Goal: Task Accomplishment & Management: Use online tool/utility

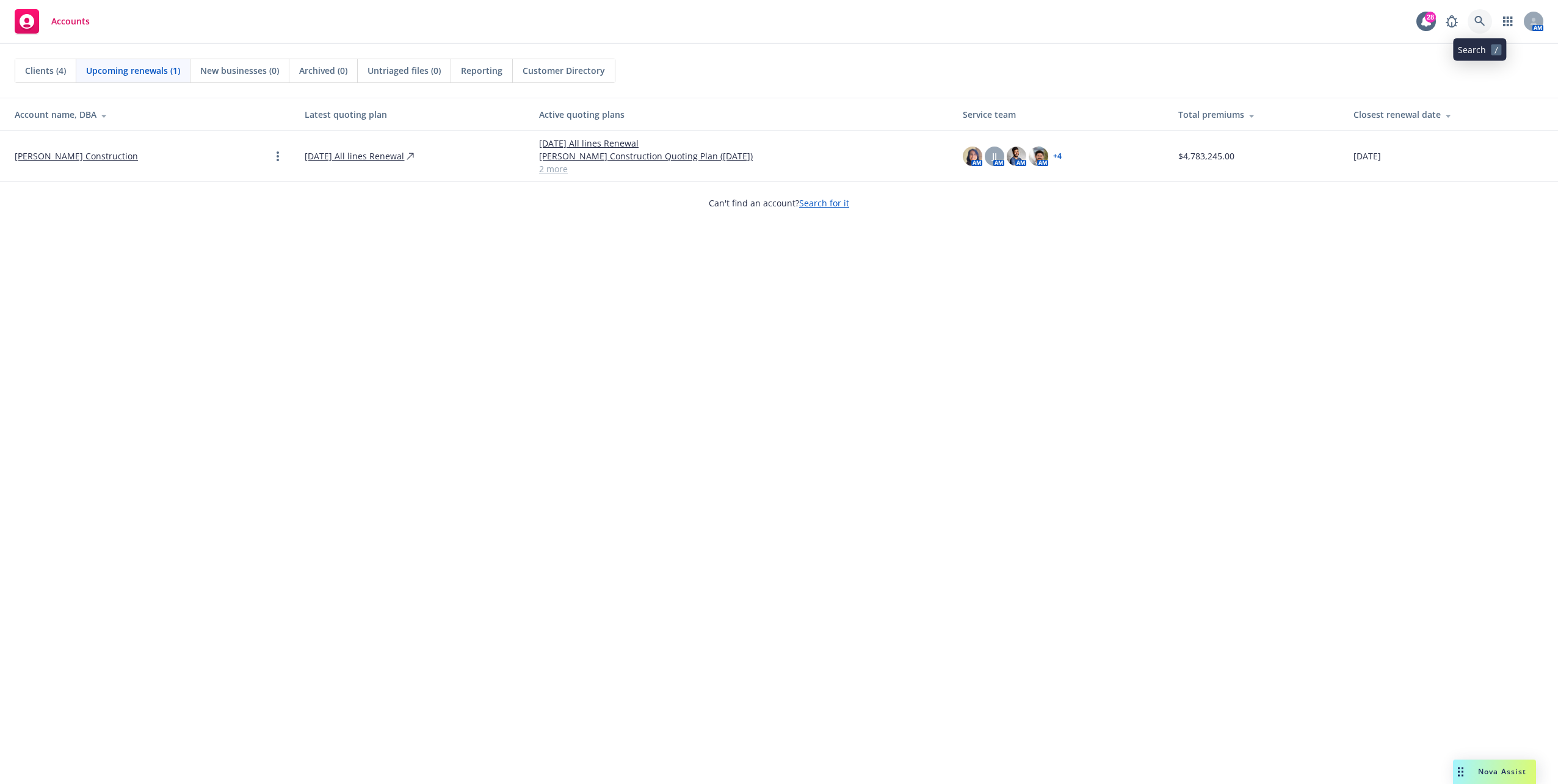
click at [1476, 23] on icon at bounding box center [1481, 21] width 11 height 11
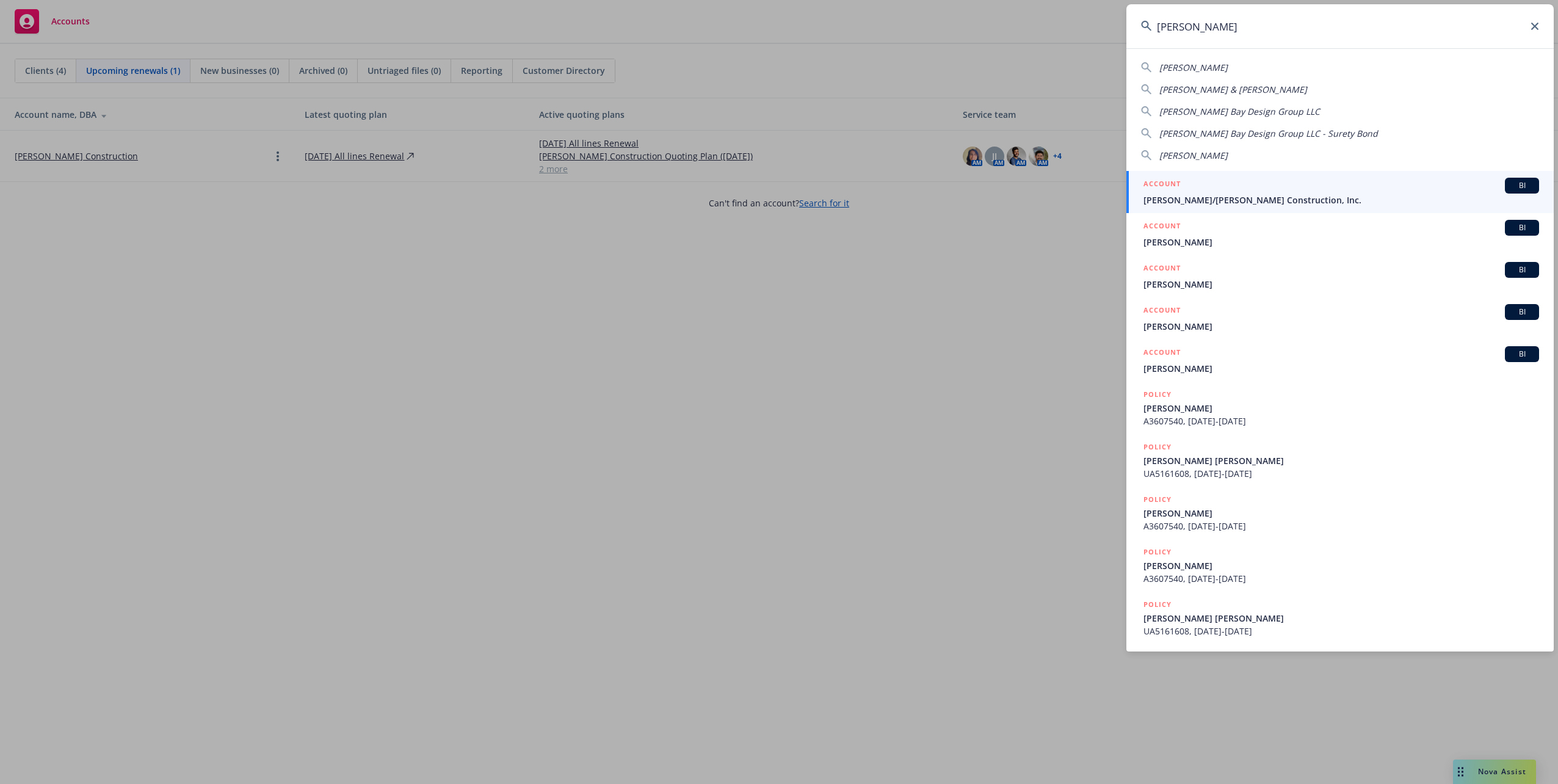
type input "elliott"
click at [1294, 179] on div "ACCOUNT BI" at bounding box center [1341, 185] width 395 height 15
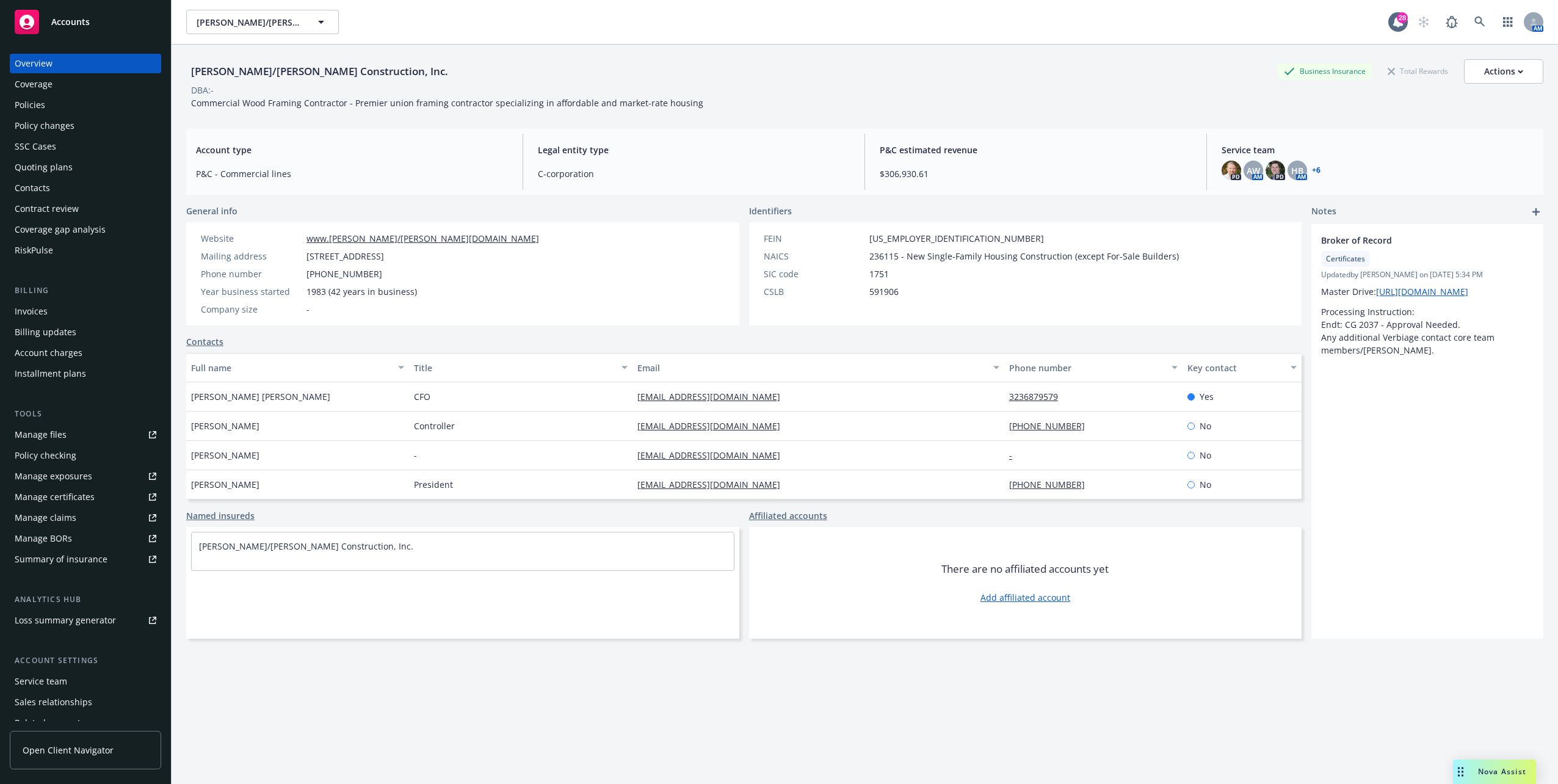
click at [69, 107] on div "Policies" at bounding box center [85, 105] width 141 height 19
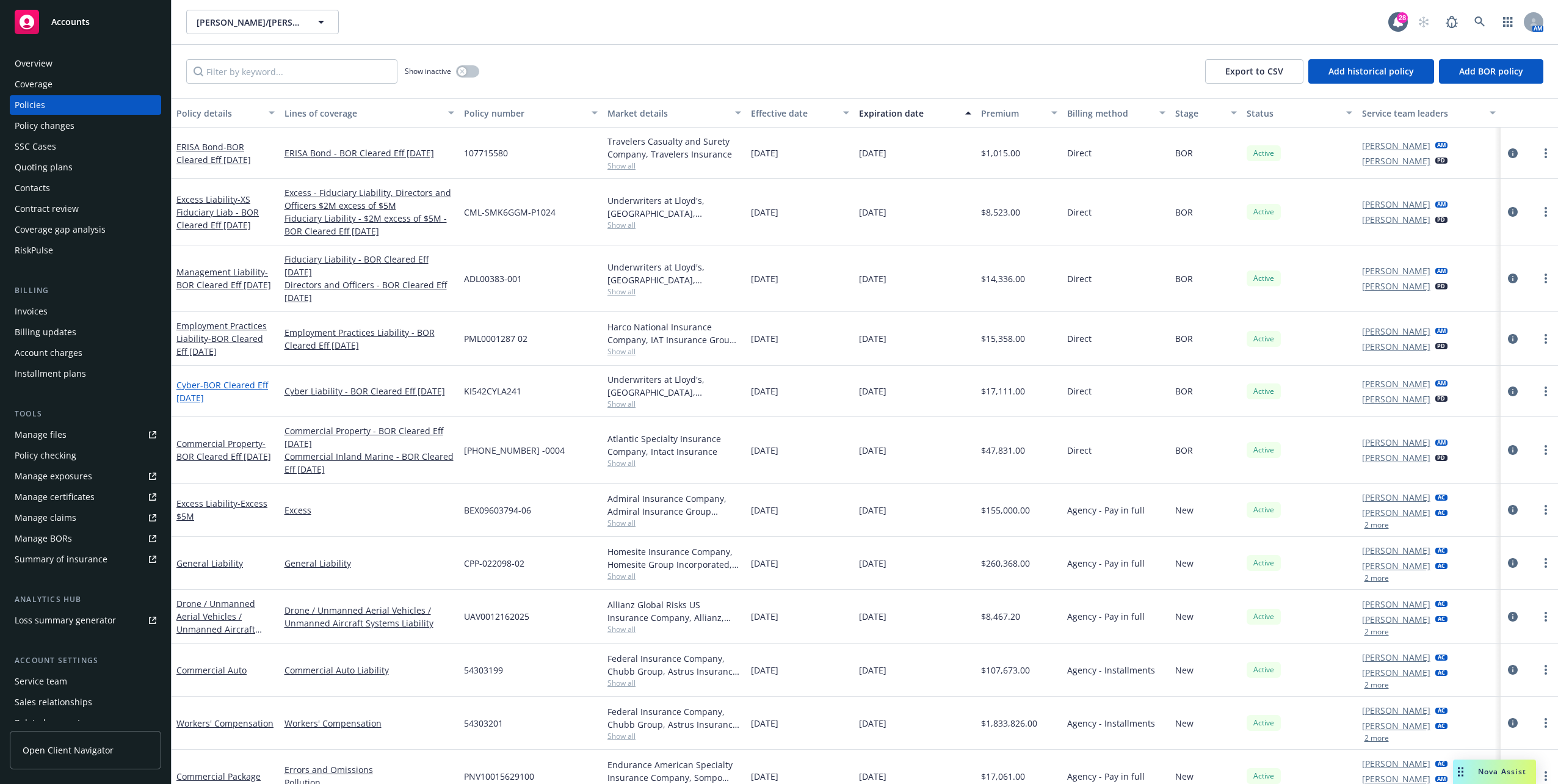
click at [199, 384] on span "- BOR Cleared Eff 5/19/2025" at bounding box center [222, 391] width 92 height 25
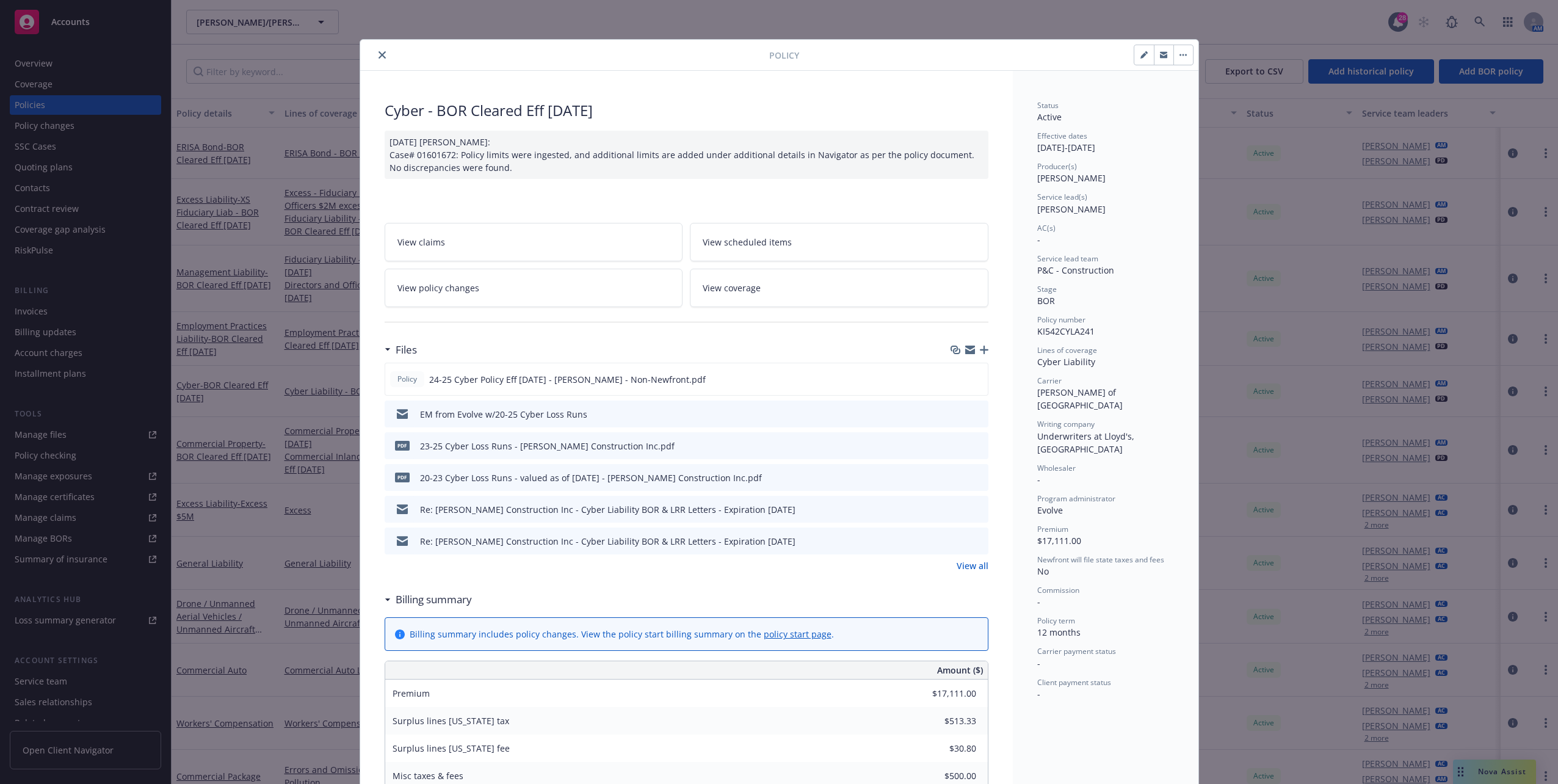
click at [383, 55] on button "close" at bounding box center [383, 55] width 15 height 15
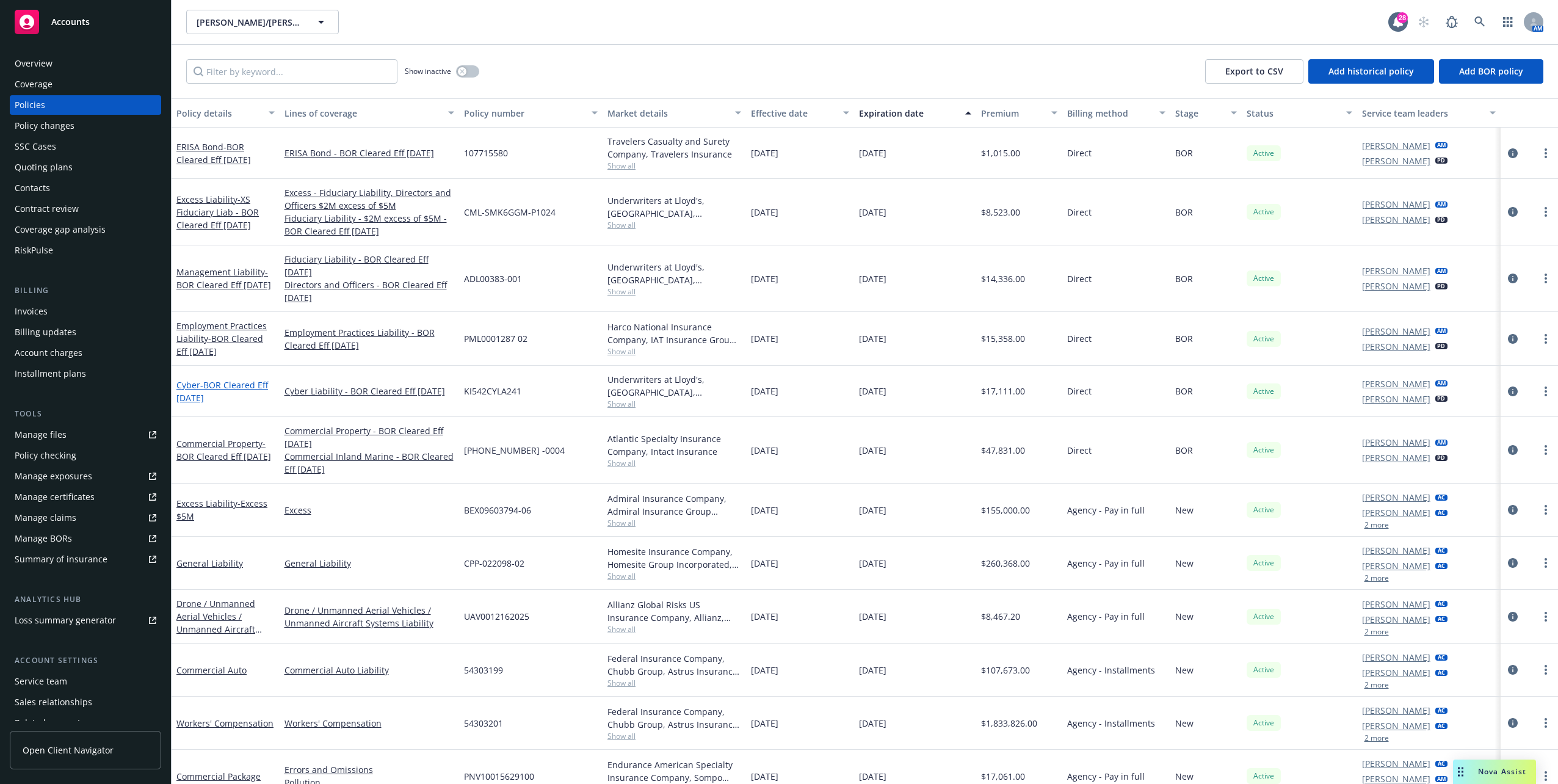
click at [203, 388] on span "- BOR Cleared Eff 5/19/2025" at bounding box center [222, 391] width 92 height 25
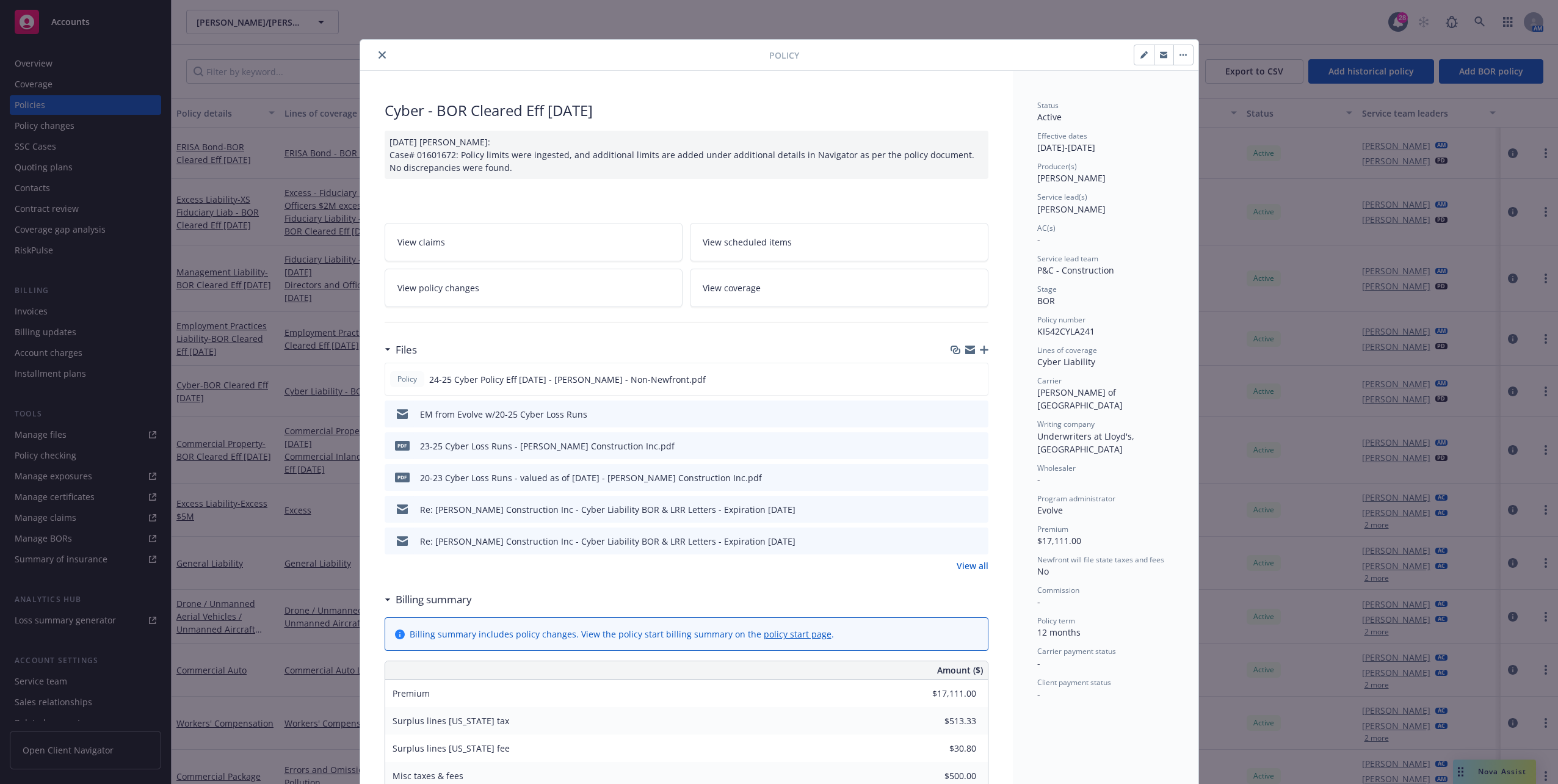
scroll to position [36, 0]
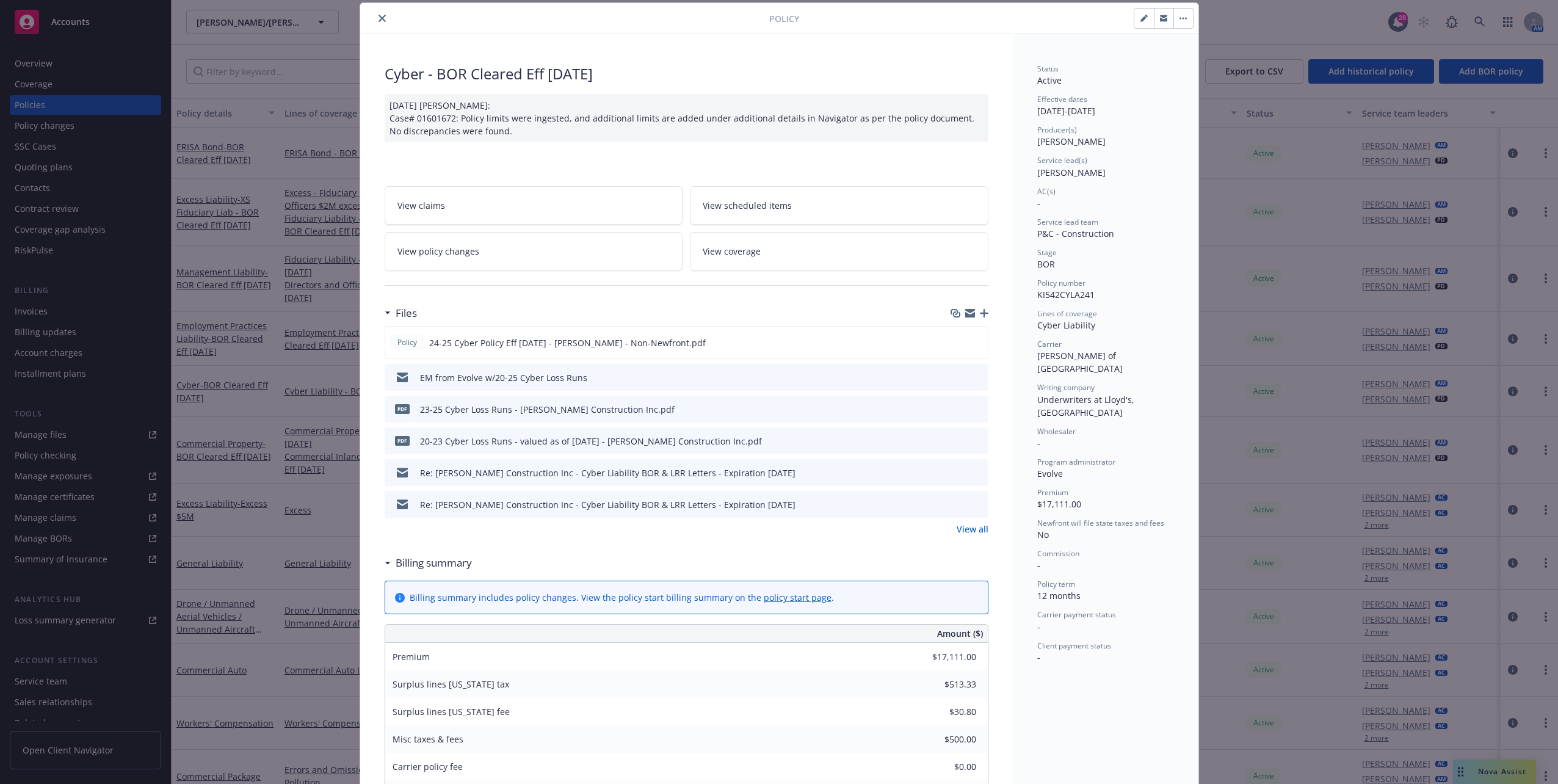
click at [376, 22] on button "close" at bounding box center [383, 18] width 15 height 15
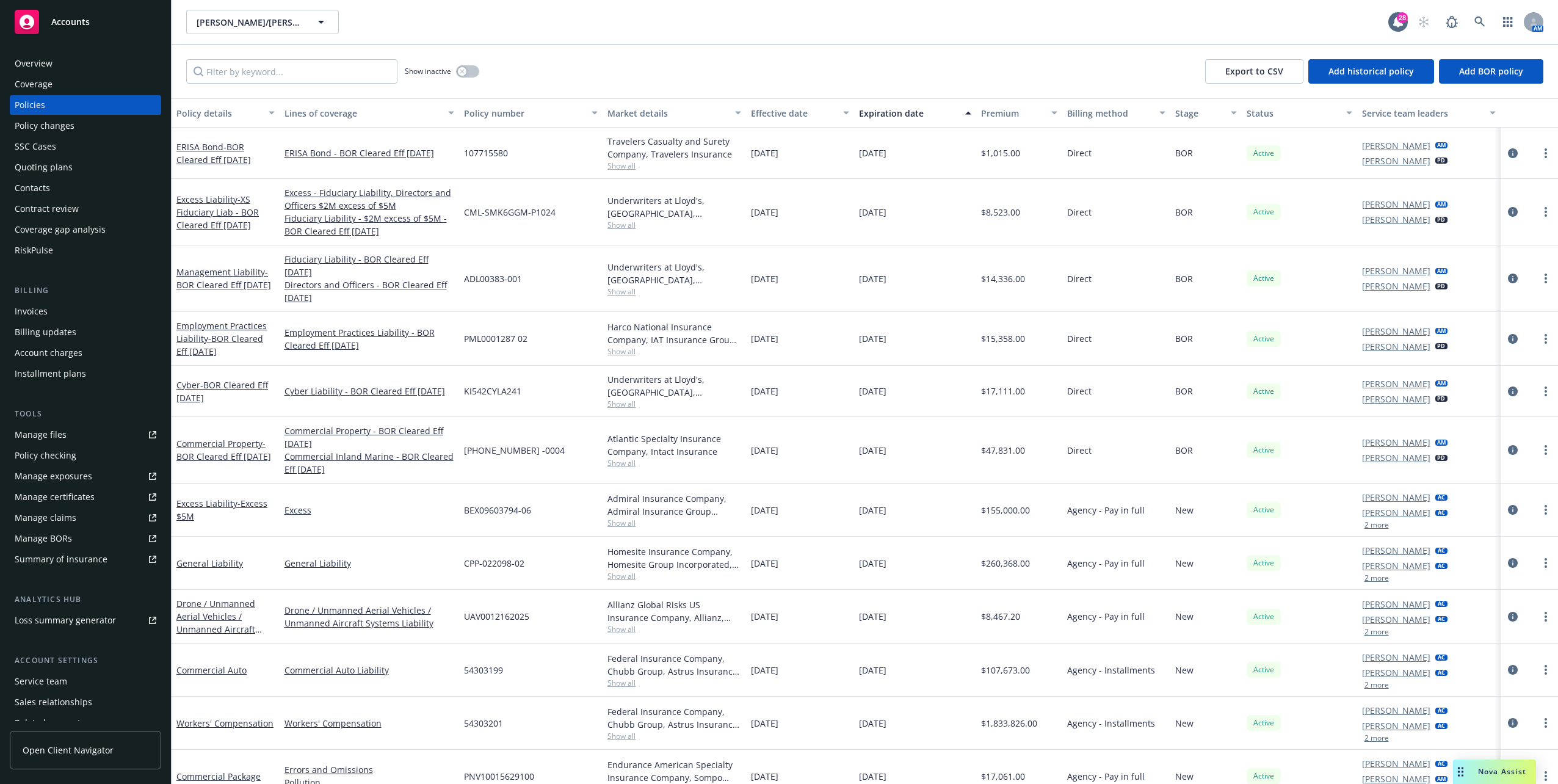
click at [94, 166] on div "Quoting plans" at bounding box center [85, 167] width 141 height 19
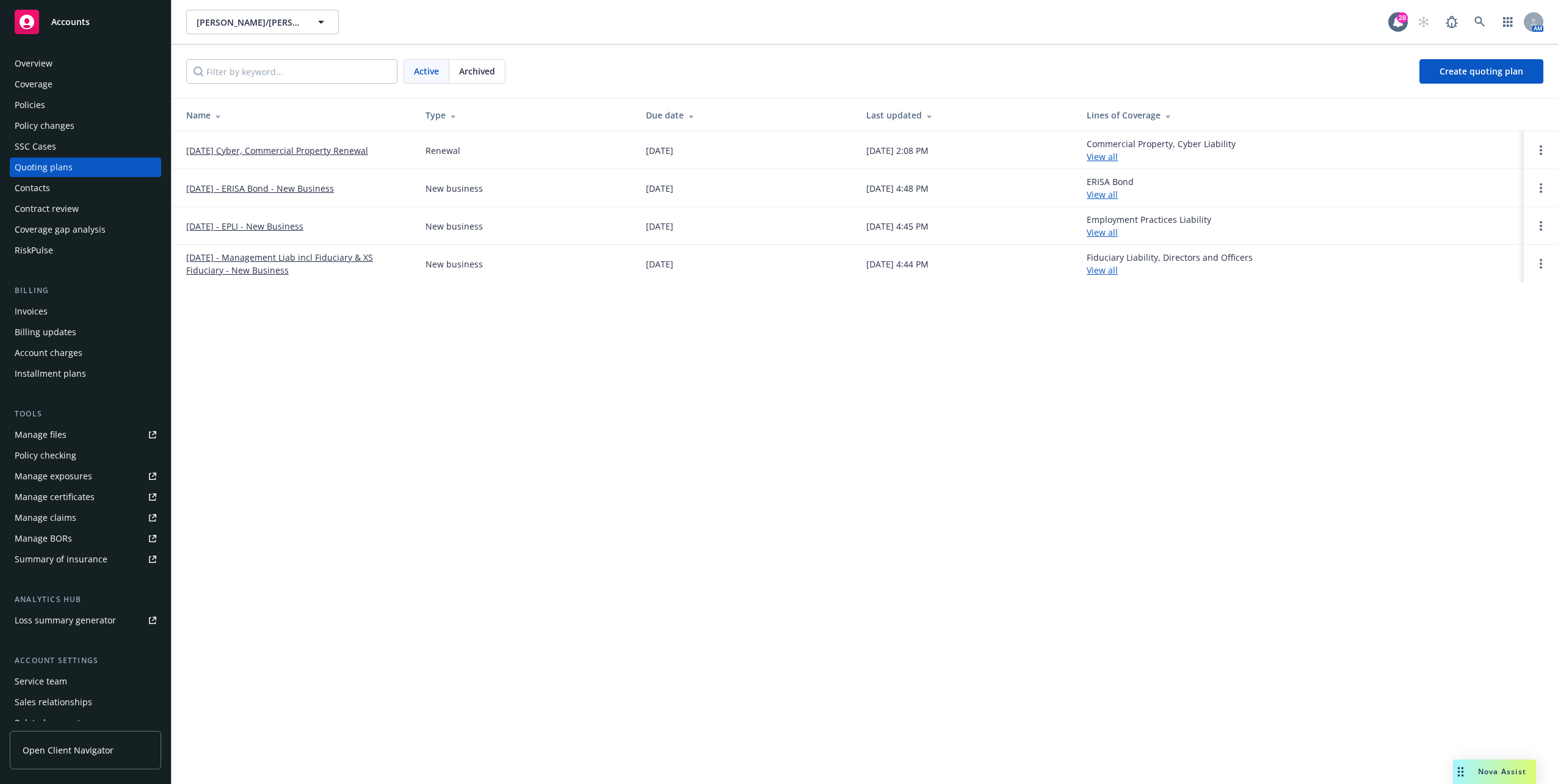
click at [301, 147] on link "11/25/25 Cyber, Commercial Property Renewal" at bounding box center [277, 150] width 182 height 13
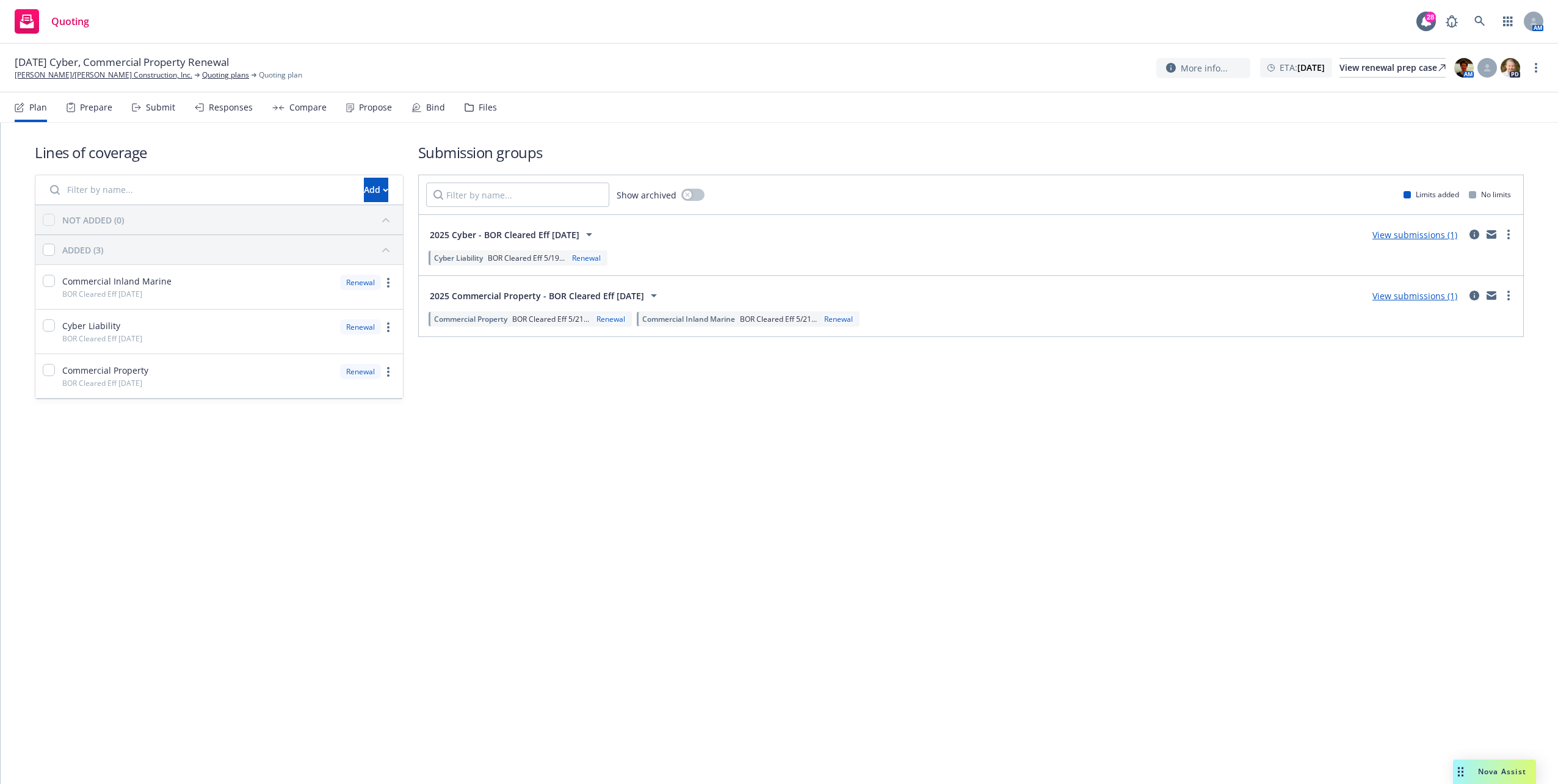
click at [584, 252] on div "Renewal" at bounding box center [586, 257] width 34 height 10
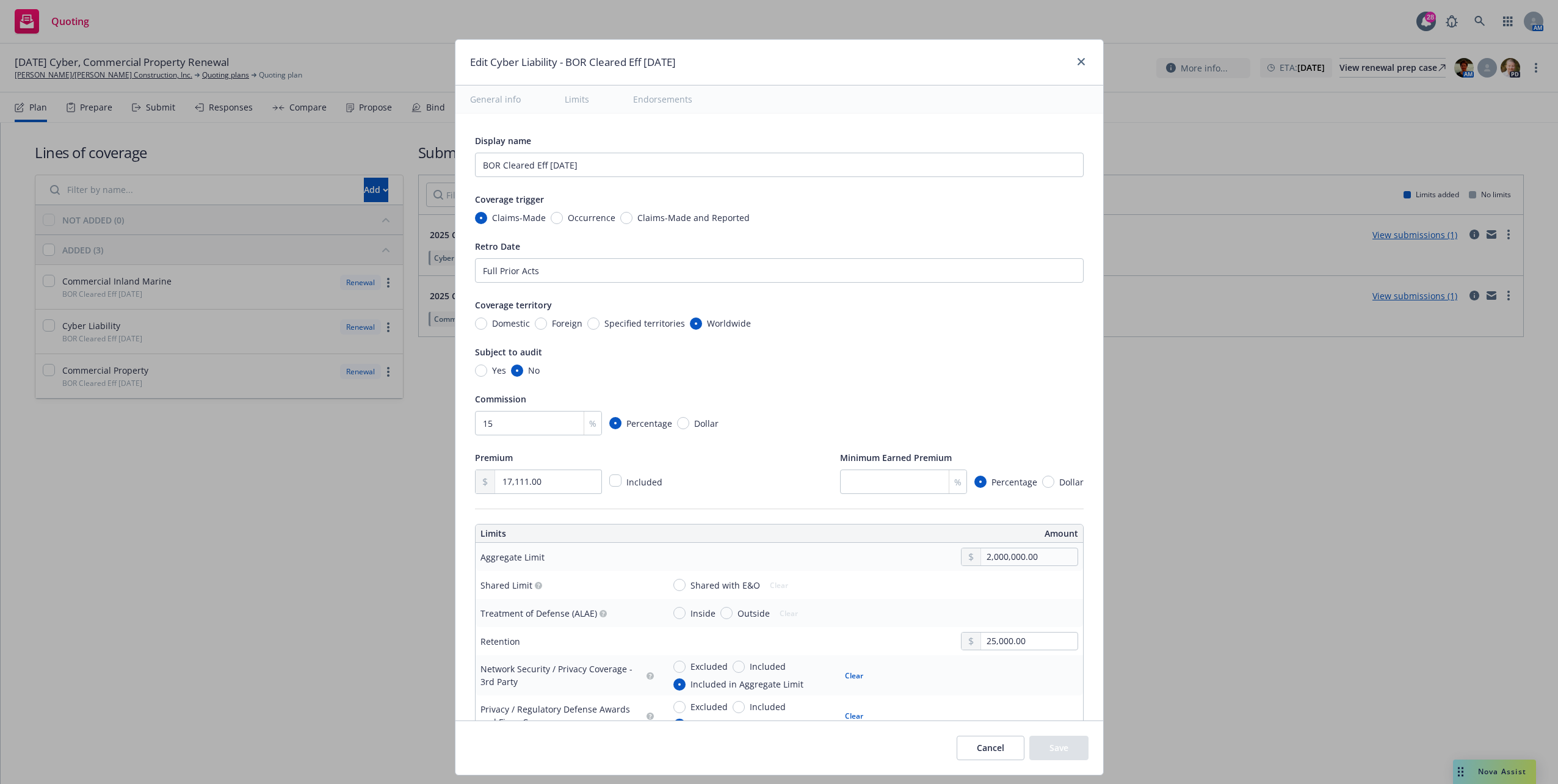
type textarea "x"
click at [1071, 55] on div at bounding box center [1079, 62] width 19 height 15
click at [1078, 60] on icon "close" at bounding box center [1081, 62] width 7 height 7
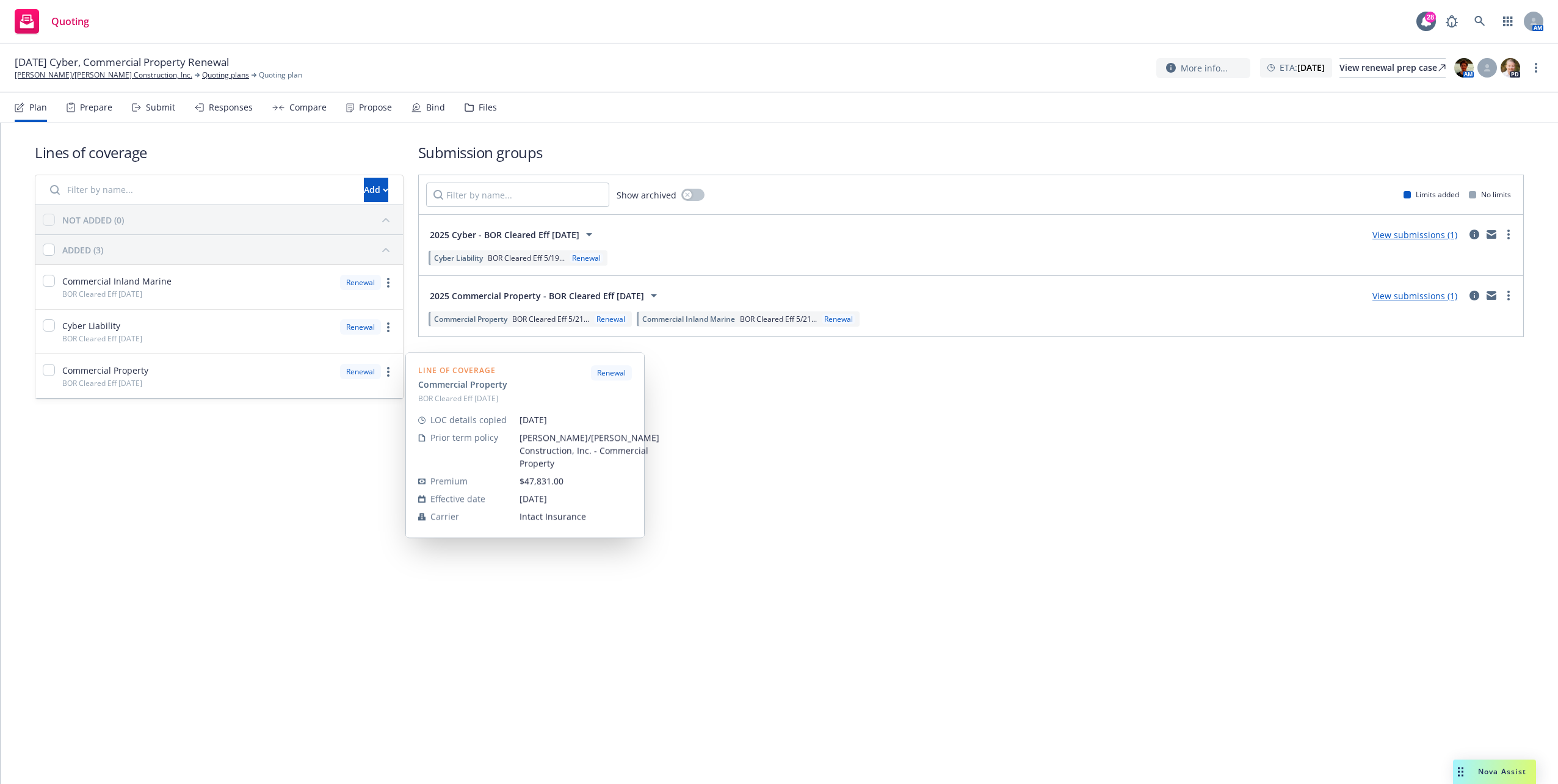
click at [207, 466] on div "Lines of coverage Add NOT ADDED (0) ADDED (3) Commercial Inland Marine BOR Clea…" at bounding box center [780, 453] width 1558 height 661
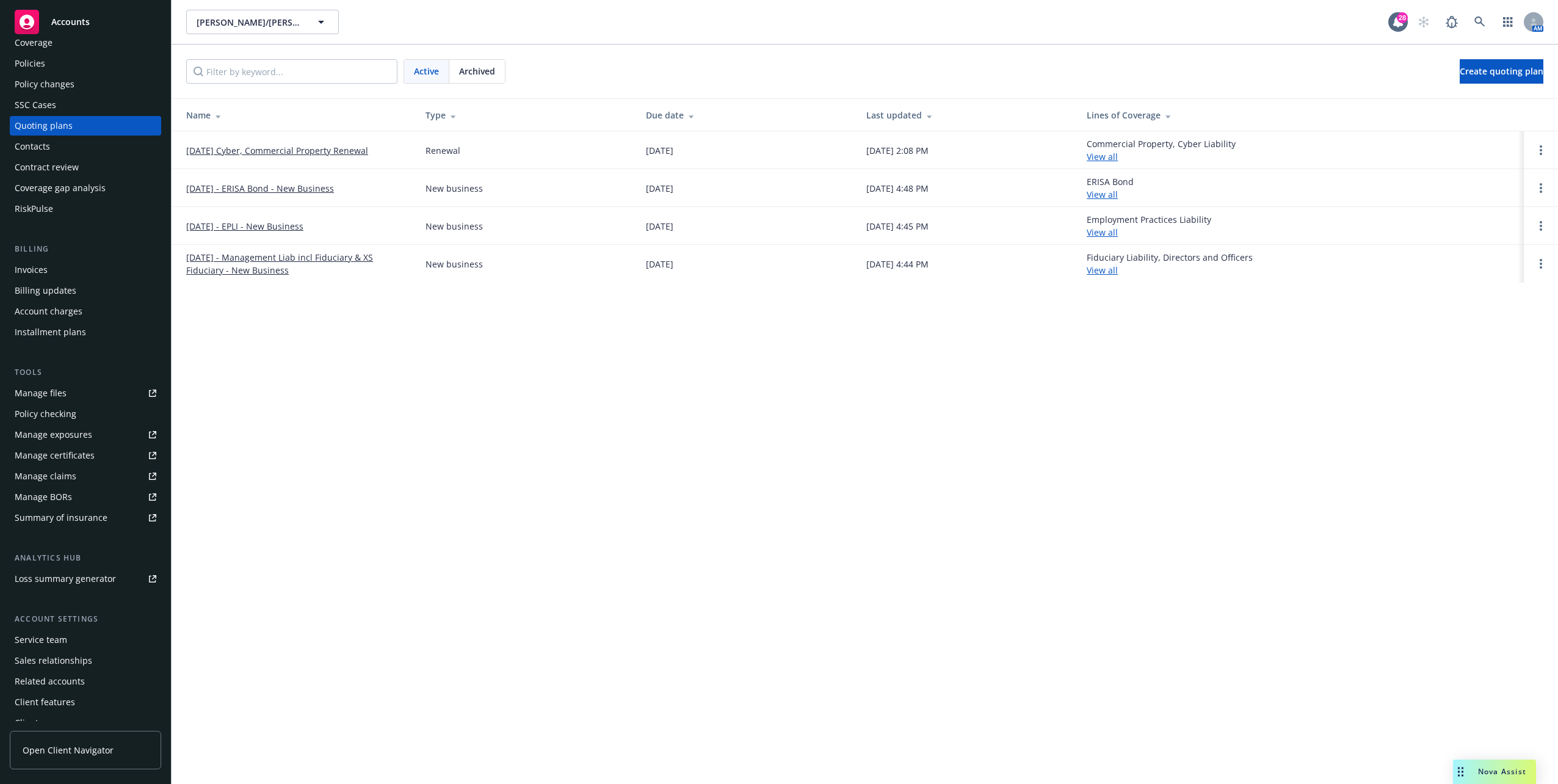
scroll to position [53, 0]
click at [47, 501] on div "Summary of insurance" at bounding box center [61, 506] width 93 height 19
click at [60, 60] on div "Policies" at bounding box center [85, 52] width 141 height 19
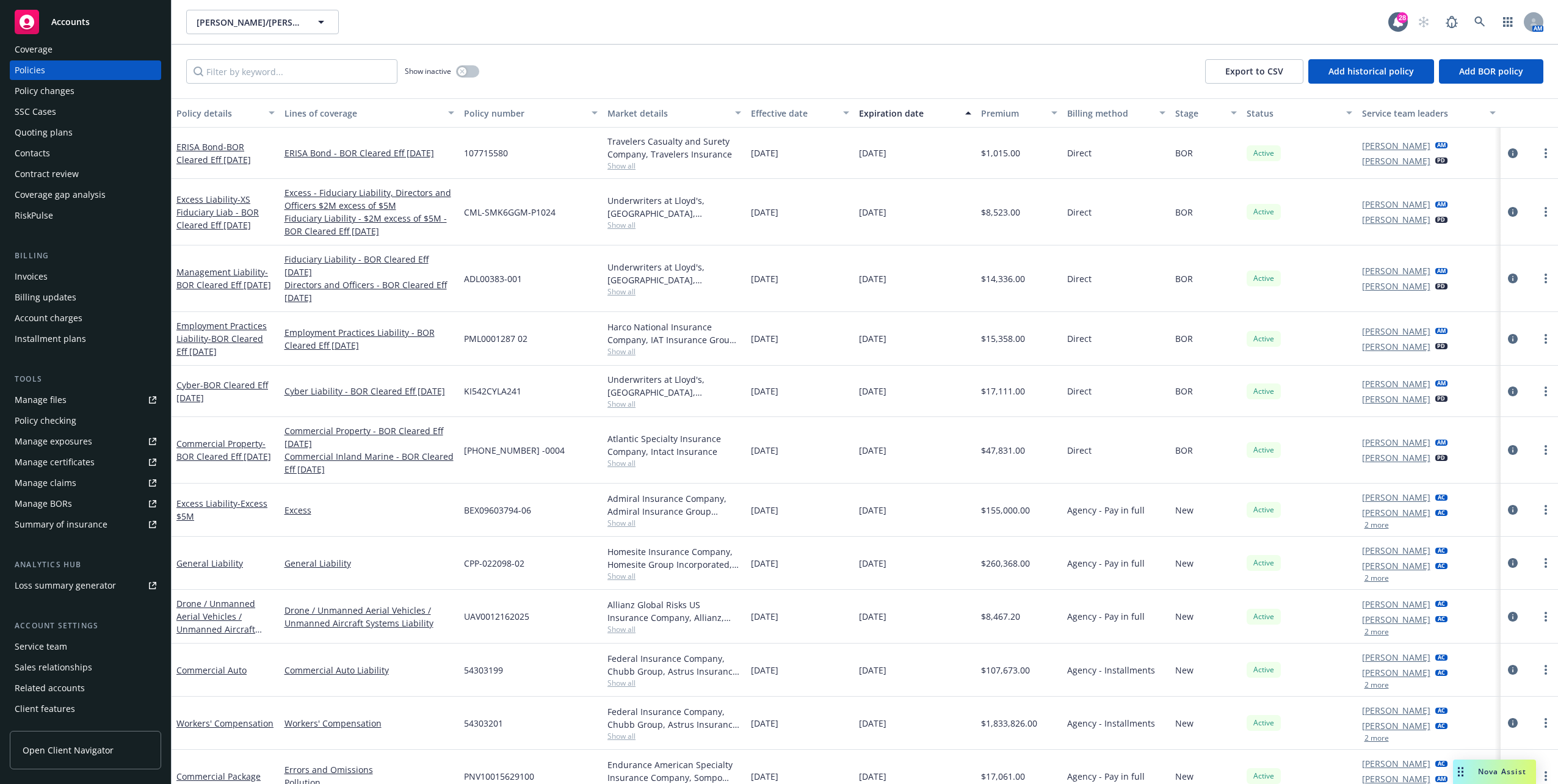
scroll to position [53, 0]
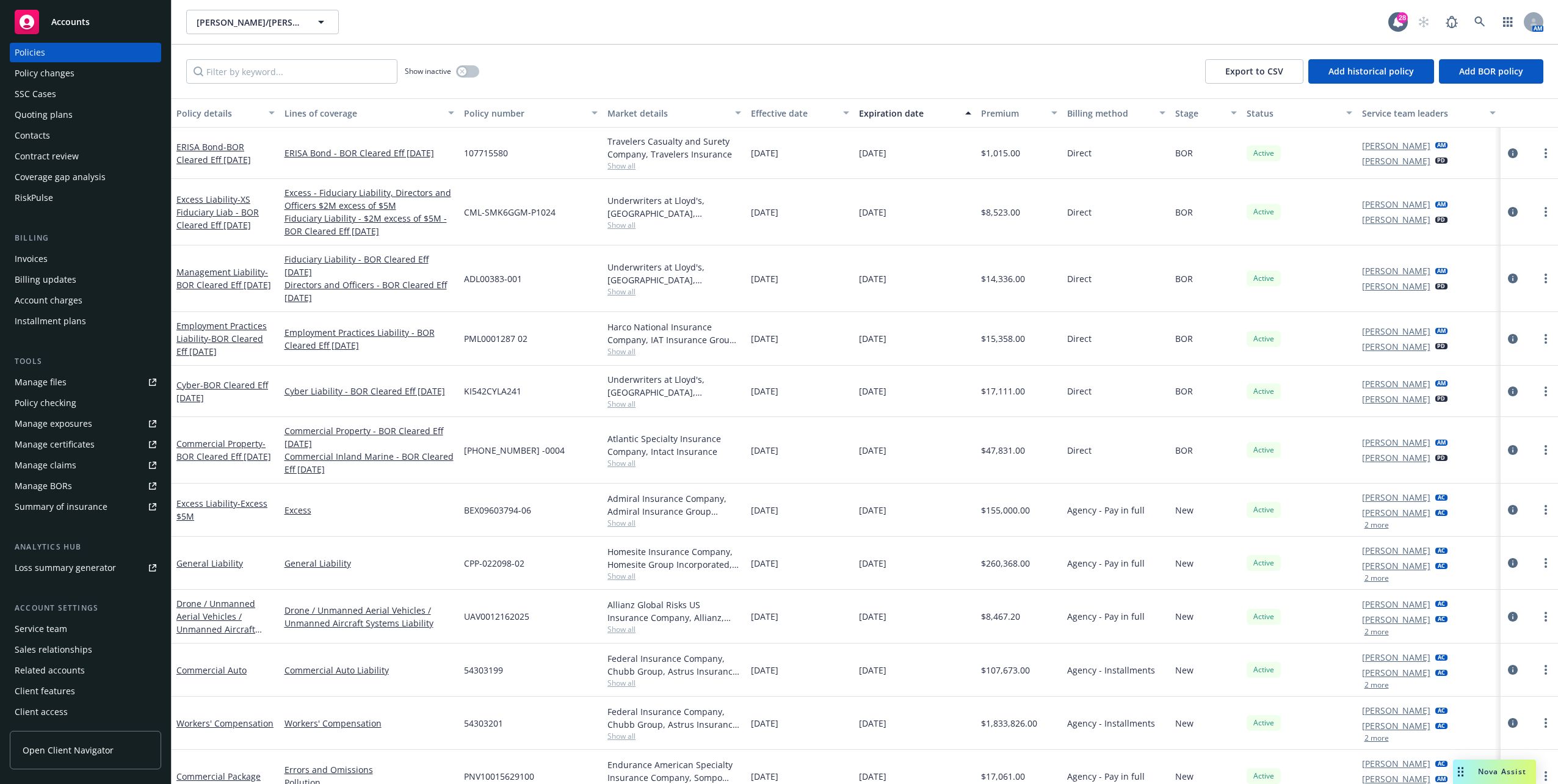
click at [46, 673] on div "Related accounts" at bounding box center [49, 669] width 70 height 19
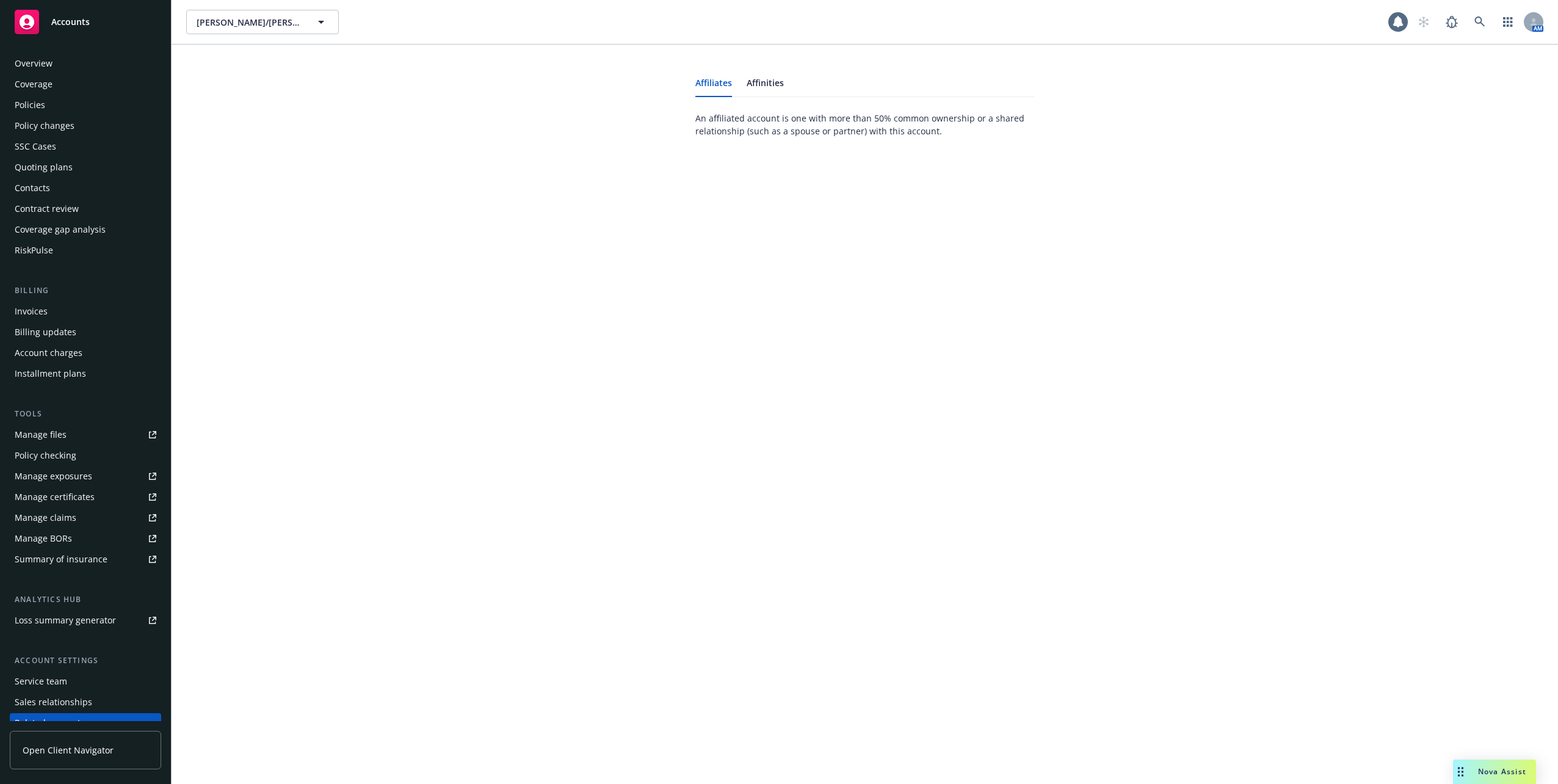
scroll to position [53, 0]
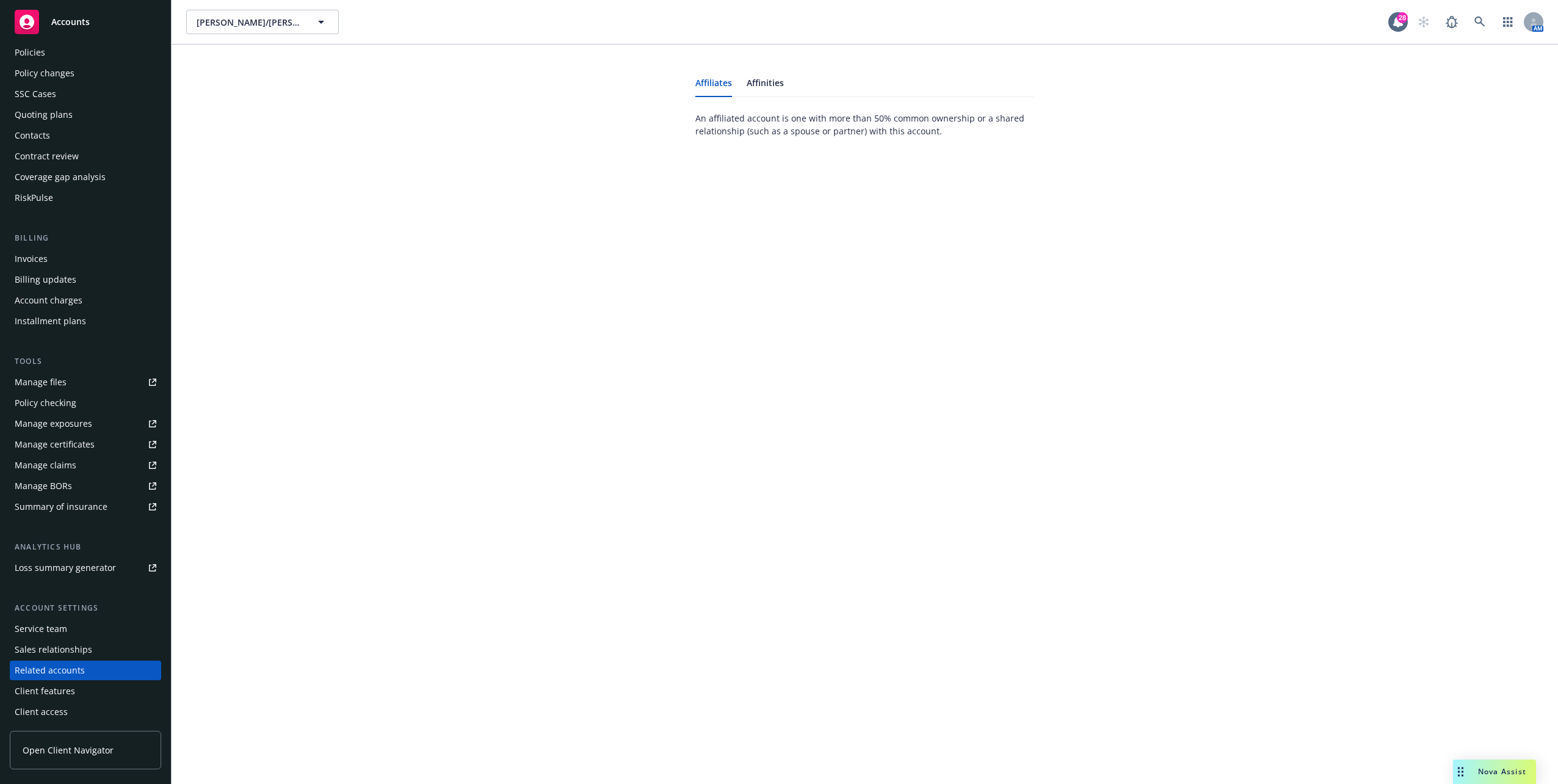
click at [44, 625] on div "Service team" at bounding box center [41, 628] width 53 height 19
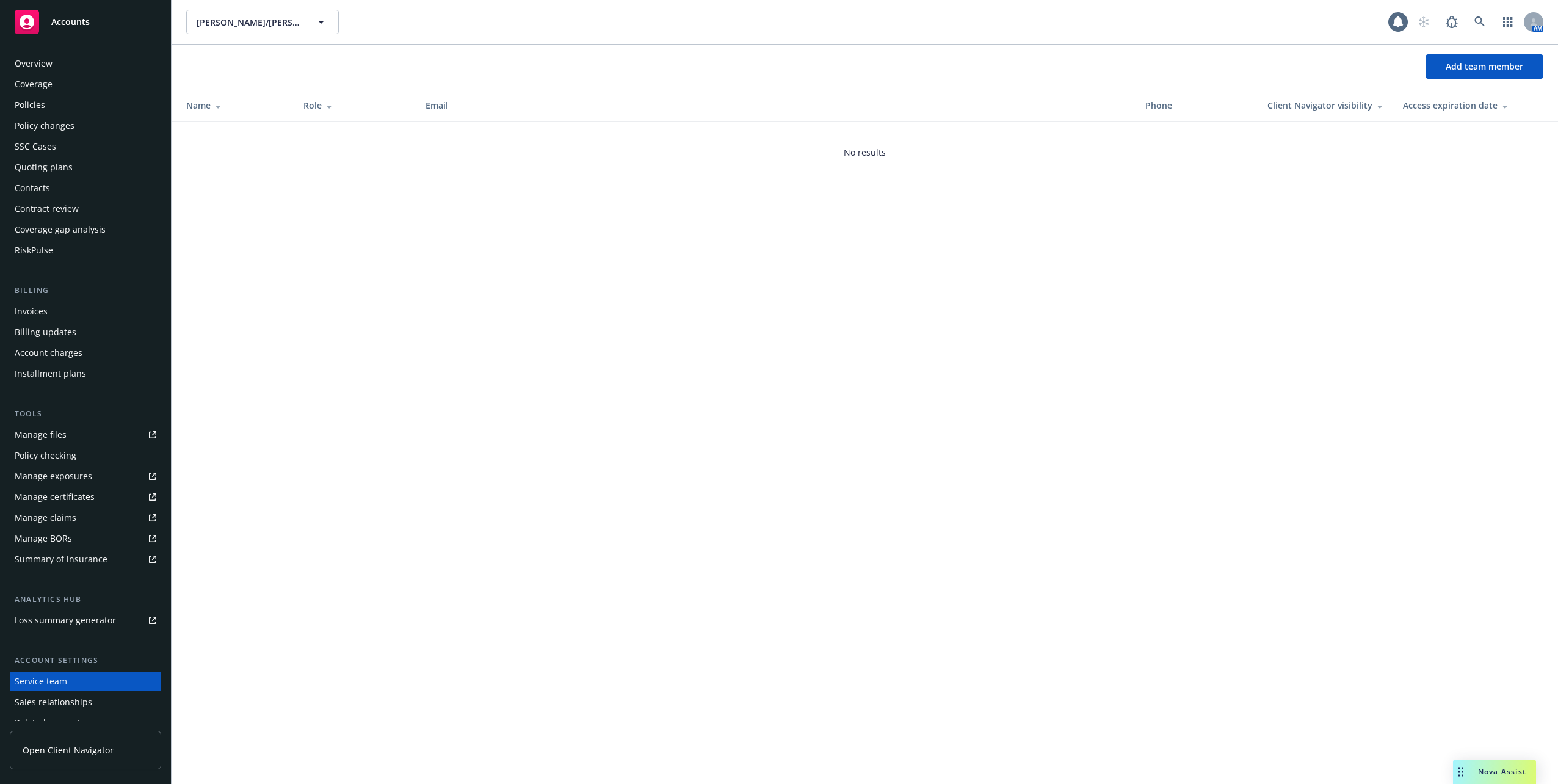
scroll to position [53, 0]
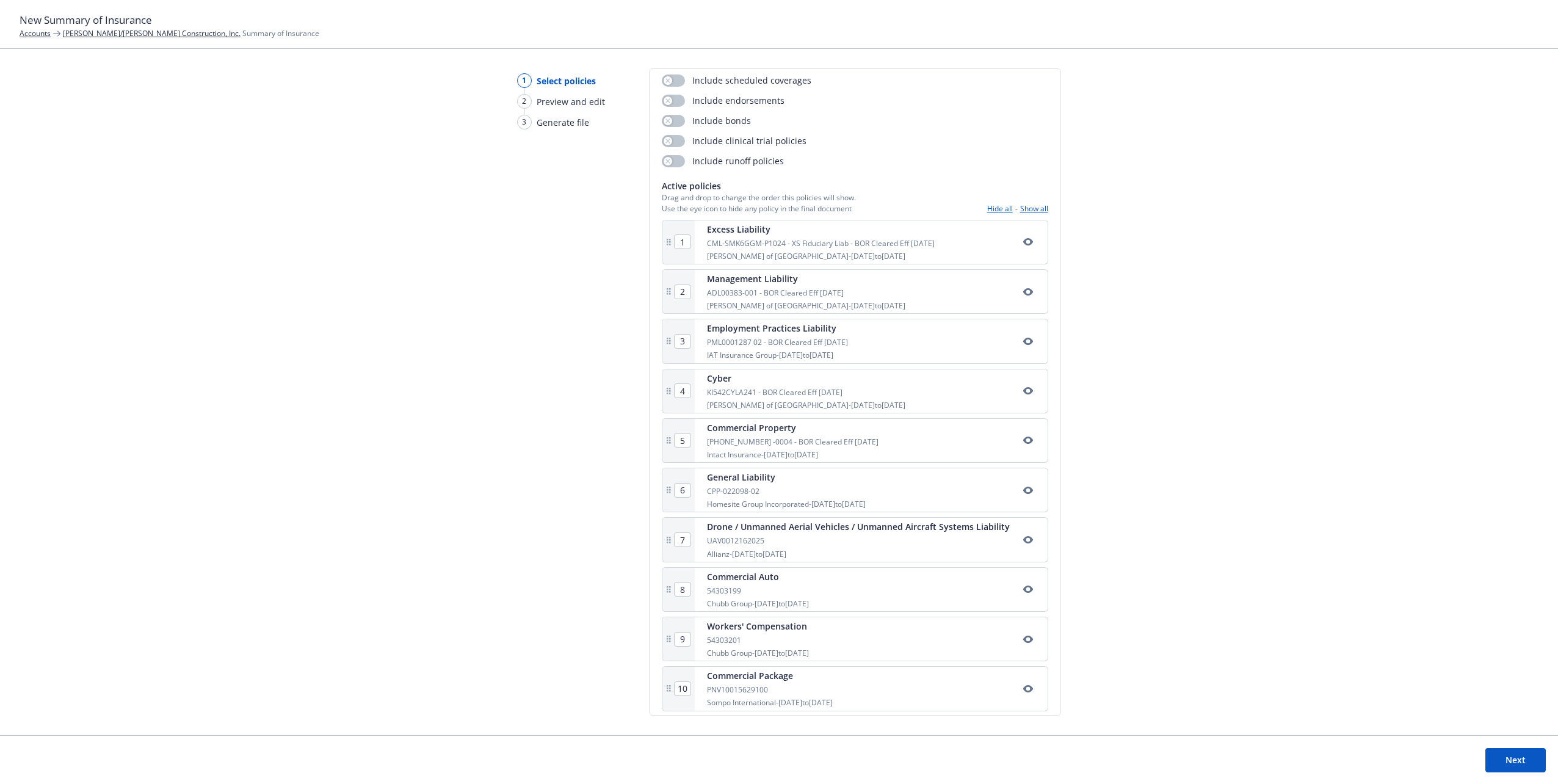
scroll to position [114, 0]
